Goal: Task Accomplishment & Management: Complete application form

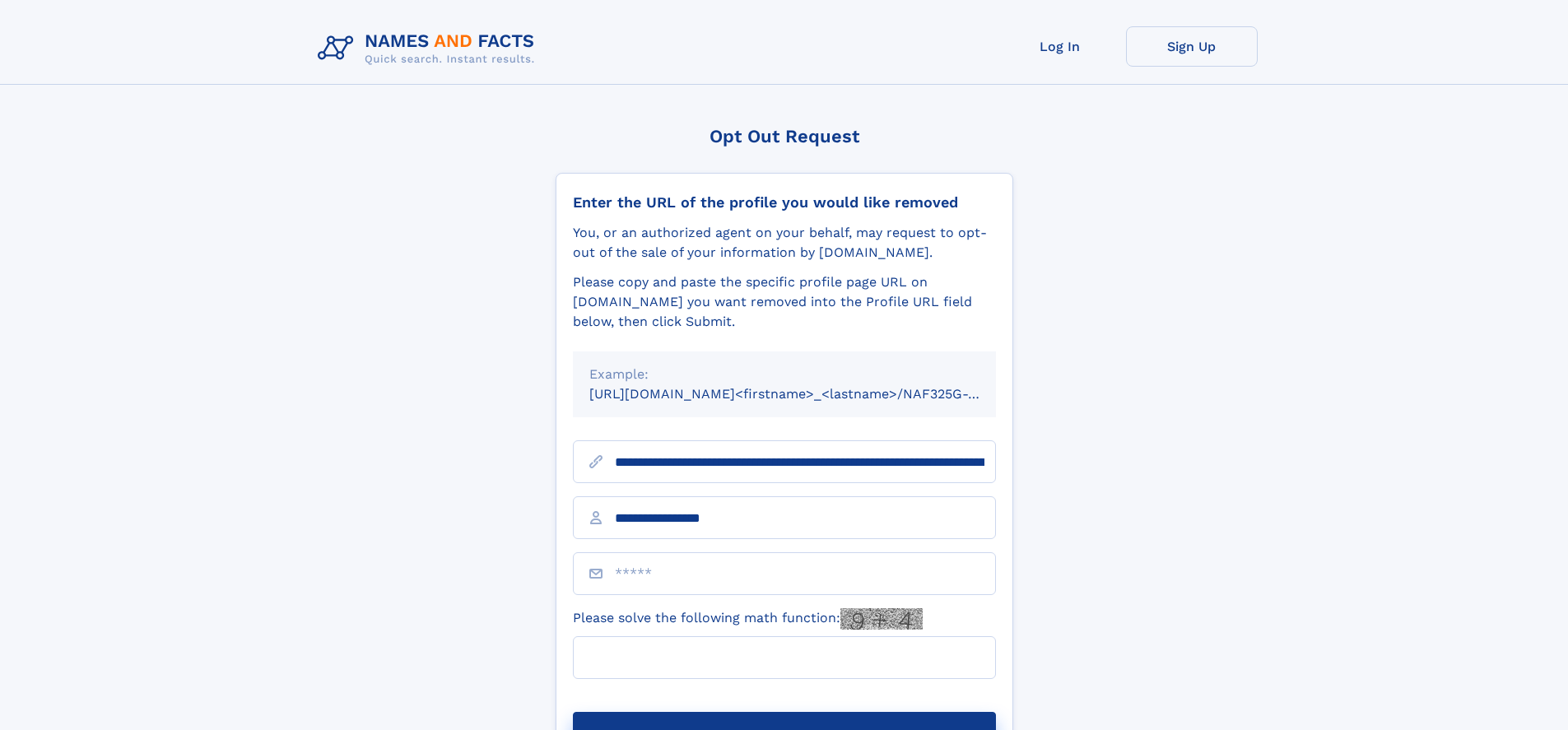
type input "**********"
type input "**"
click at [783, 712] on button "Submit Opt Out Request" at bounding box center [784, 738] width 423 height 53
